Goal: Information Seeking & Learning: Learn about a topic

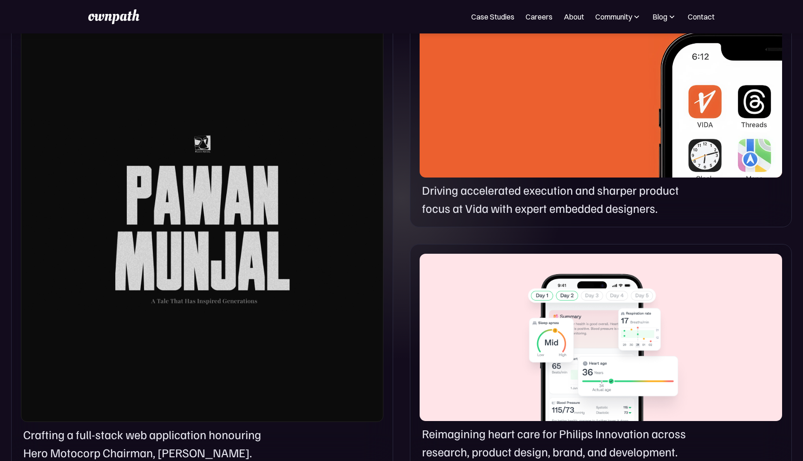
scroll to position [528, 0]
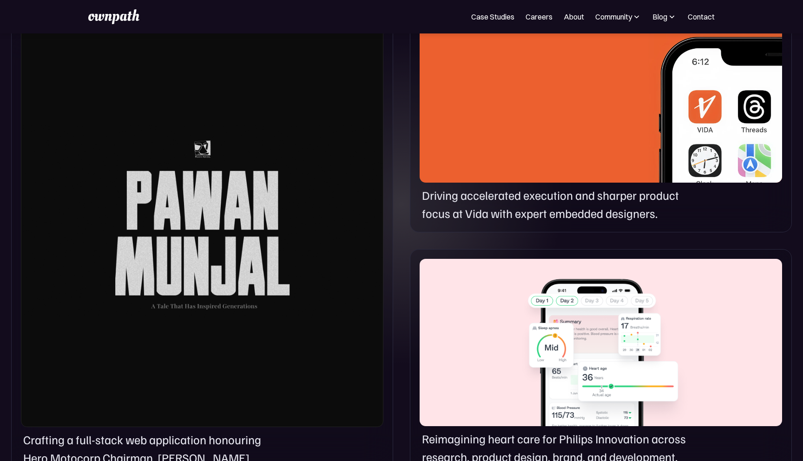
click at [253, 123] on div at bounding box center [202, 221] width 363 height 412
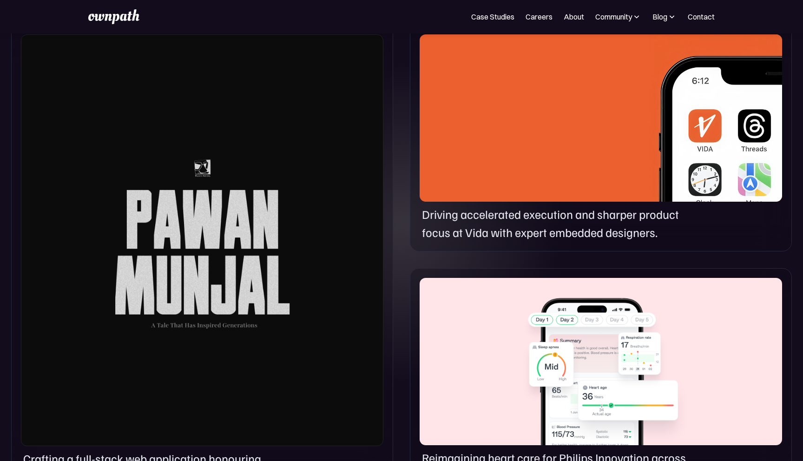
scroll to position [413, 0]
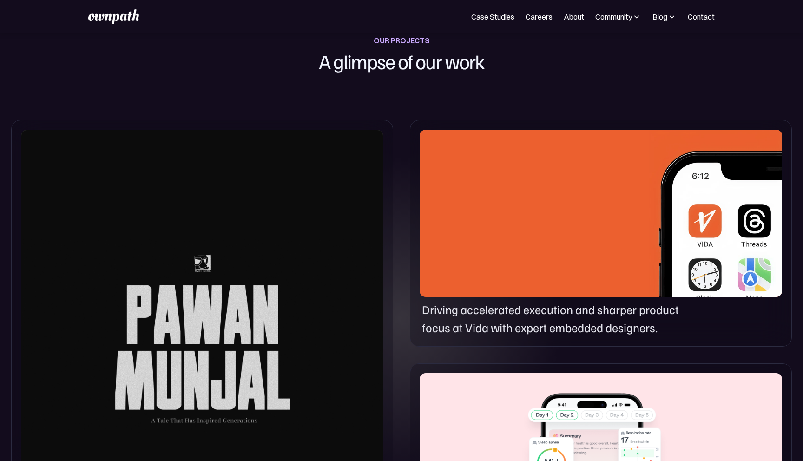
click at [463, 226] on div at bounding box center [601, 213] width 363 height 167
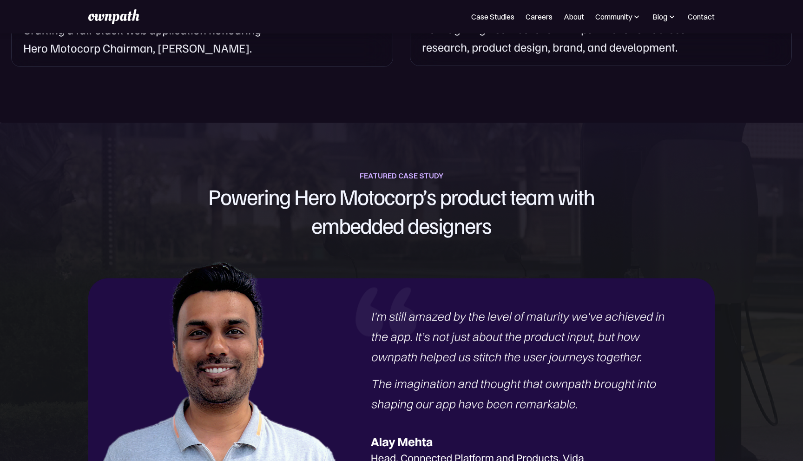
scroll to position [953, 0]
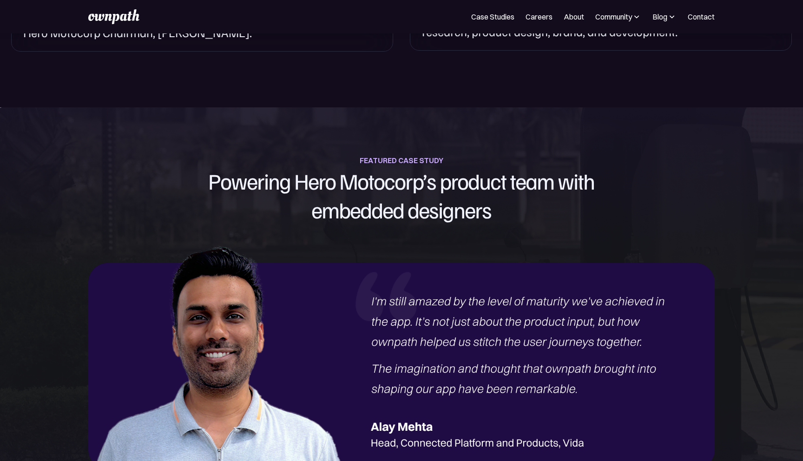
click at [453, 120] on section "FEATURED CASE STUDY Powering Hero Motocorp’s product team with embedded designe…" at bounding box center [401, 335] width 803 height 457
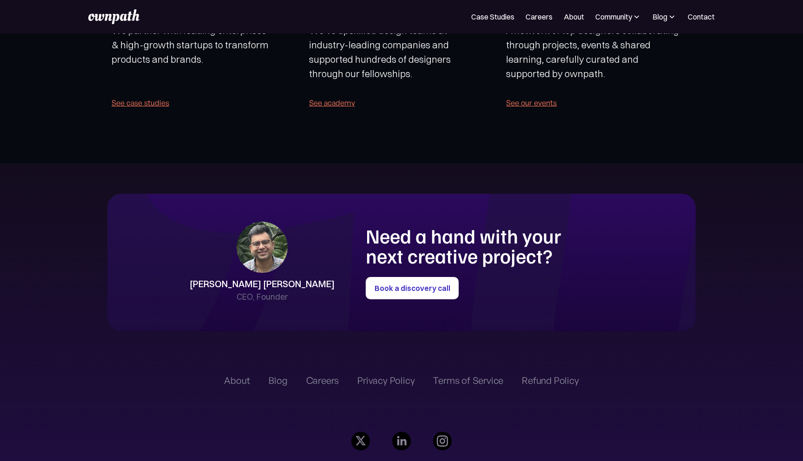
scroll to position [2167, 0]
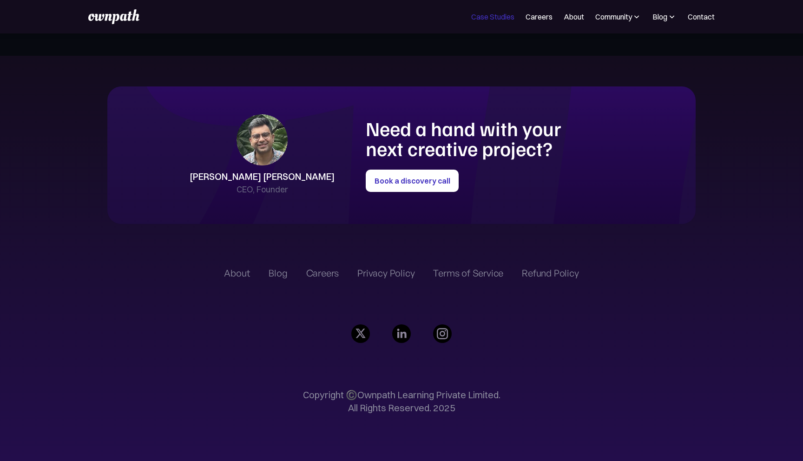
click at [510, 17] on link "Case Studies" at bounding box center [492, 16] width 43 height 11
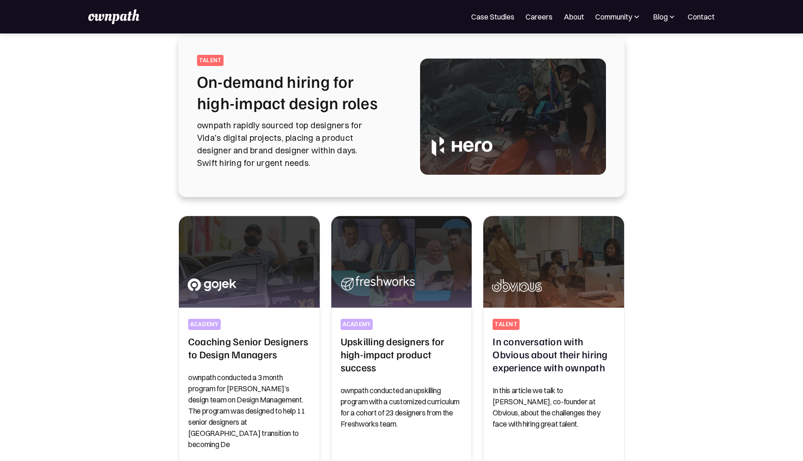
scroll to position [59, 0]
